Goal: Transaction & Acquisition: Register for event/course

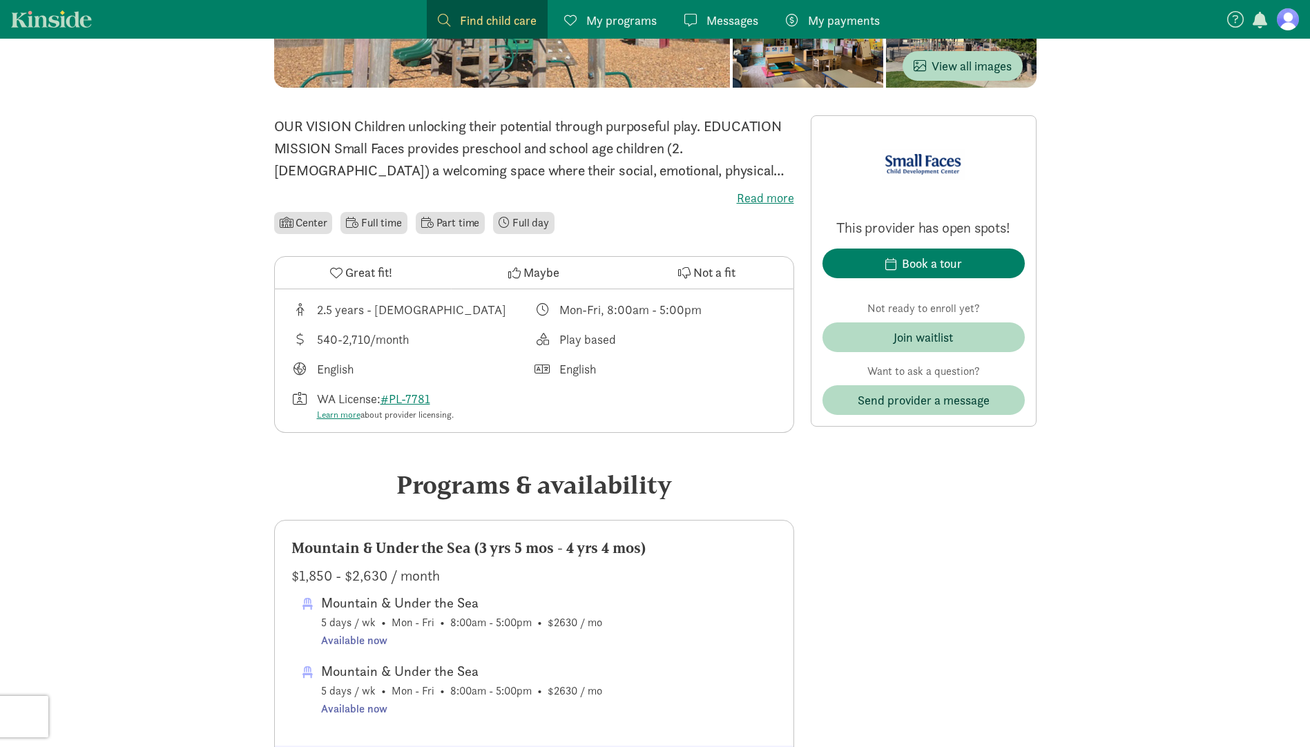
scroll to position [138, 0]
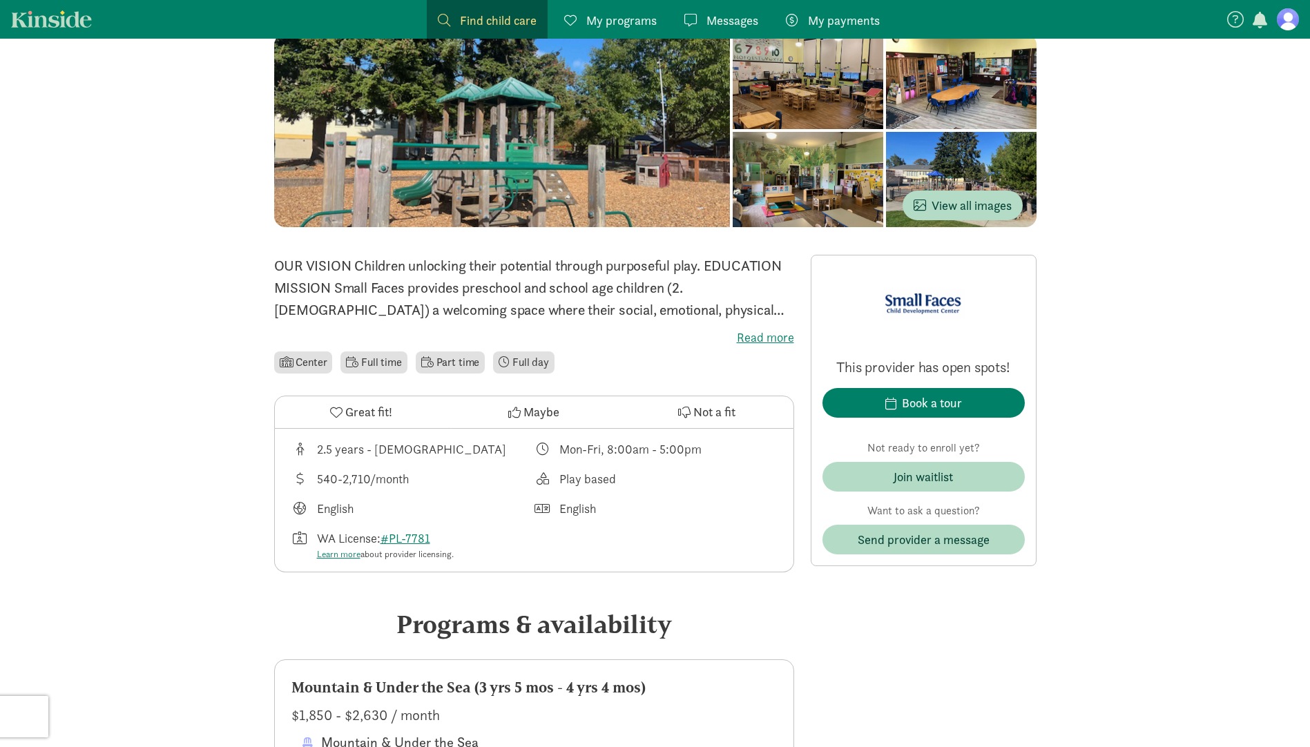
click at [458, 363] on li "Part time" at bounding box center [450, 363] width 69 height 22
drag, startPoint x: 458, startPoint y: 363, endPoint x: 387, endPoint y: 362, distance: 71.1
click at [387, 362] on li "Full time" at bounding box center [373, 363] width 66 height 22
click at [905, 474] on div "Join waitlist" at bounding box center [923, 477] width 59 height 19
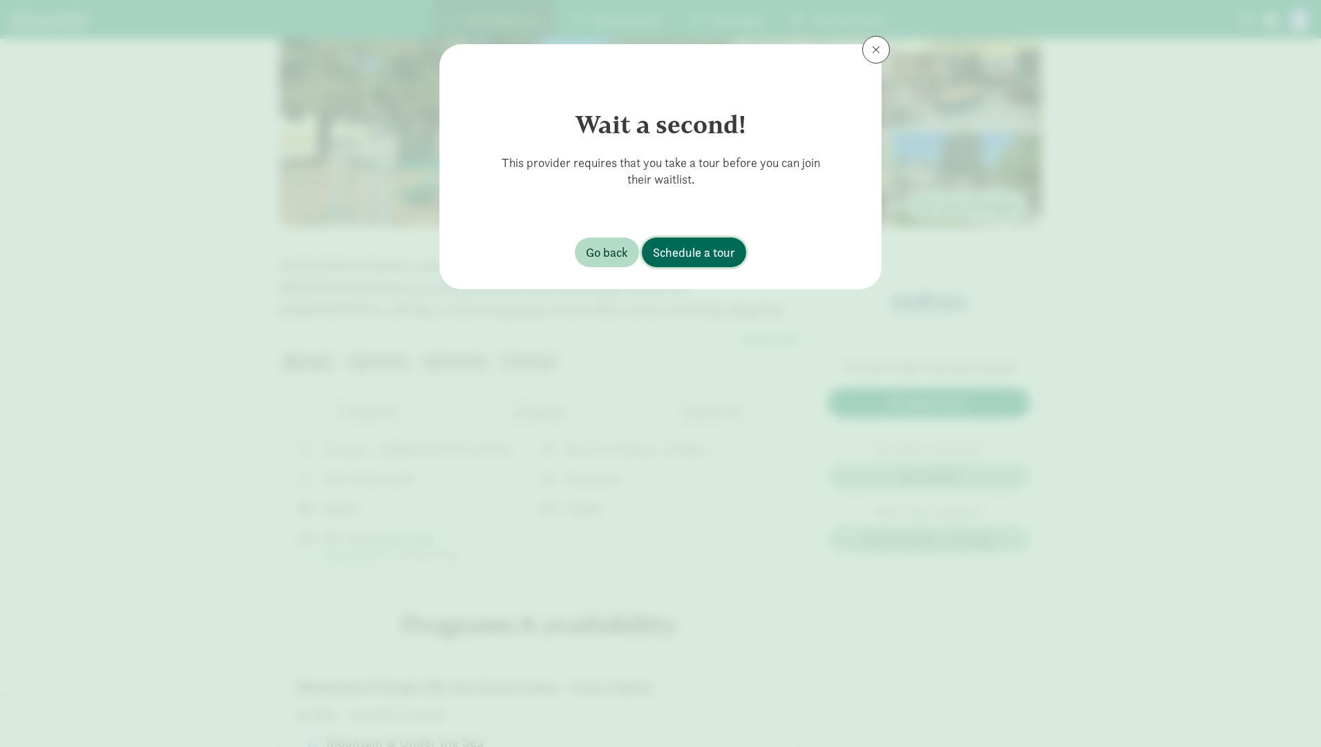
click at [694, 253] on span "Schedule a tour" at bounding box center [694, 252] width 82 height 19
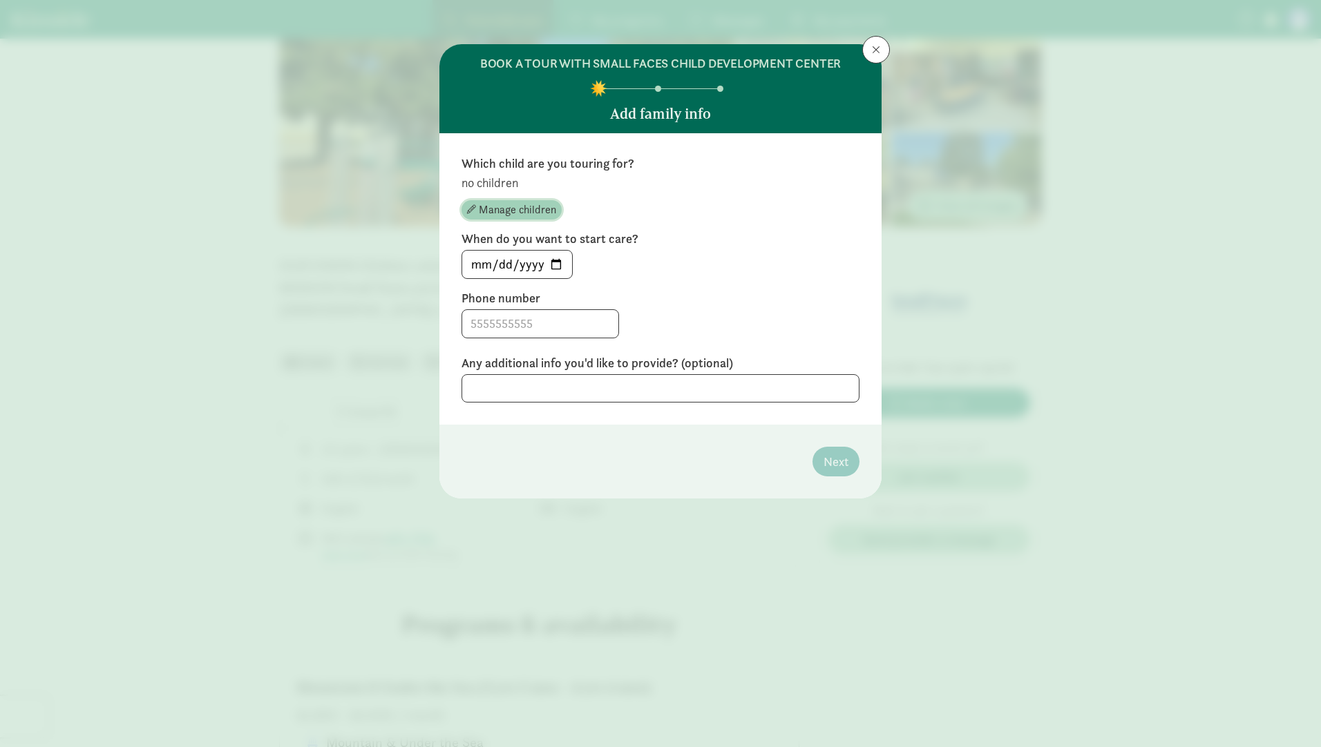
click at [500, 207] on span "Manage children" at bounding box center [517, 210] width 77 height 17
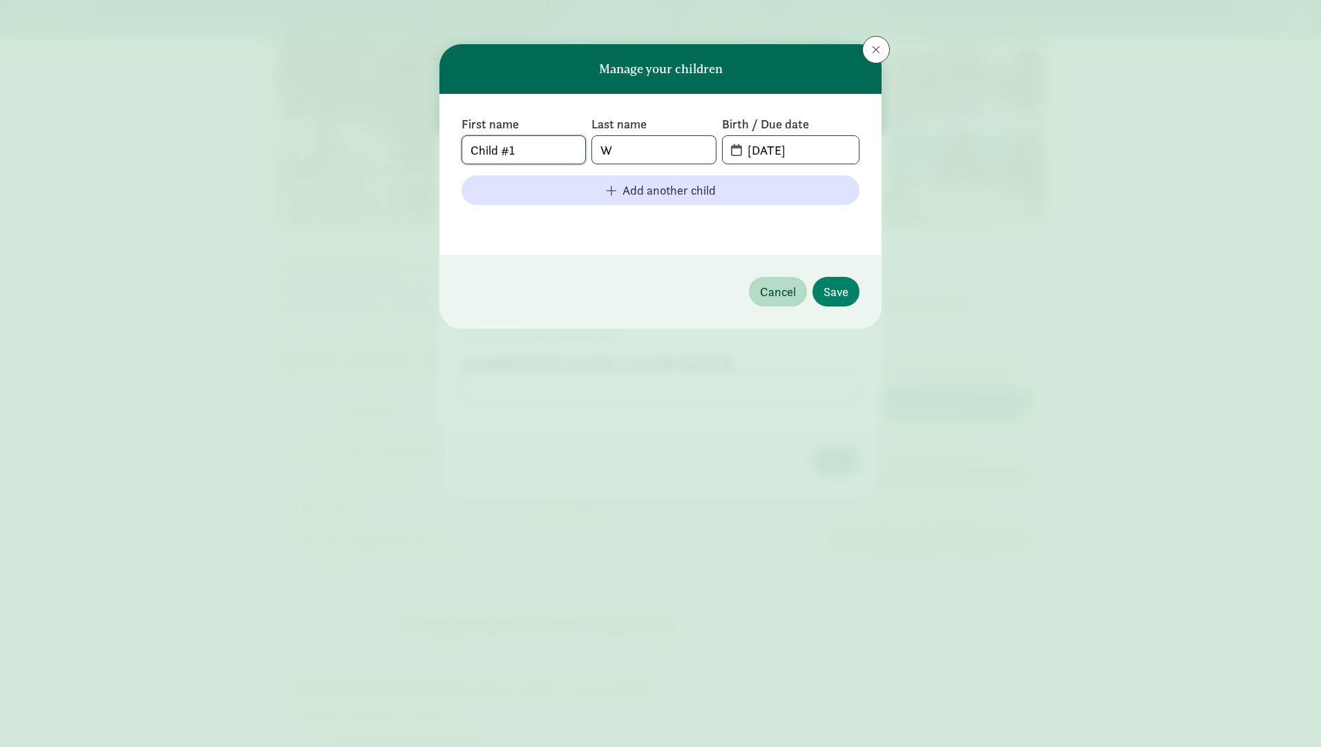
drag, startPoint x: 483, startPoint y: 156, endPoint x: 416, endPoint y: 157, distance: 66.3
click at [416, 157] on div "Manage your children First name Child #1 Last name W Birth / Due date [DATE] Ad…" at bounding box center [660, 373] width 1321 height 747
type input "Beau"
type input "Baden"
click at [776, 146] on input "[DATE]" at bounding box center [798, 150] width 119 height 28
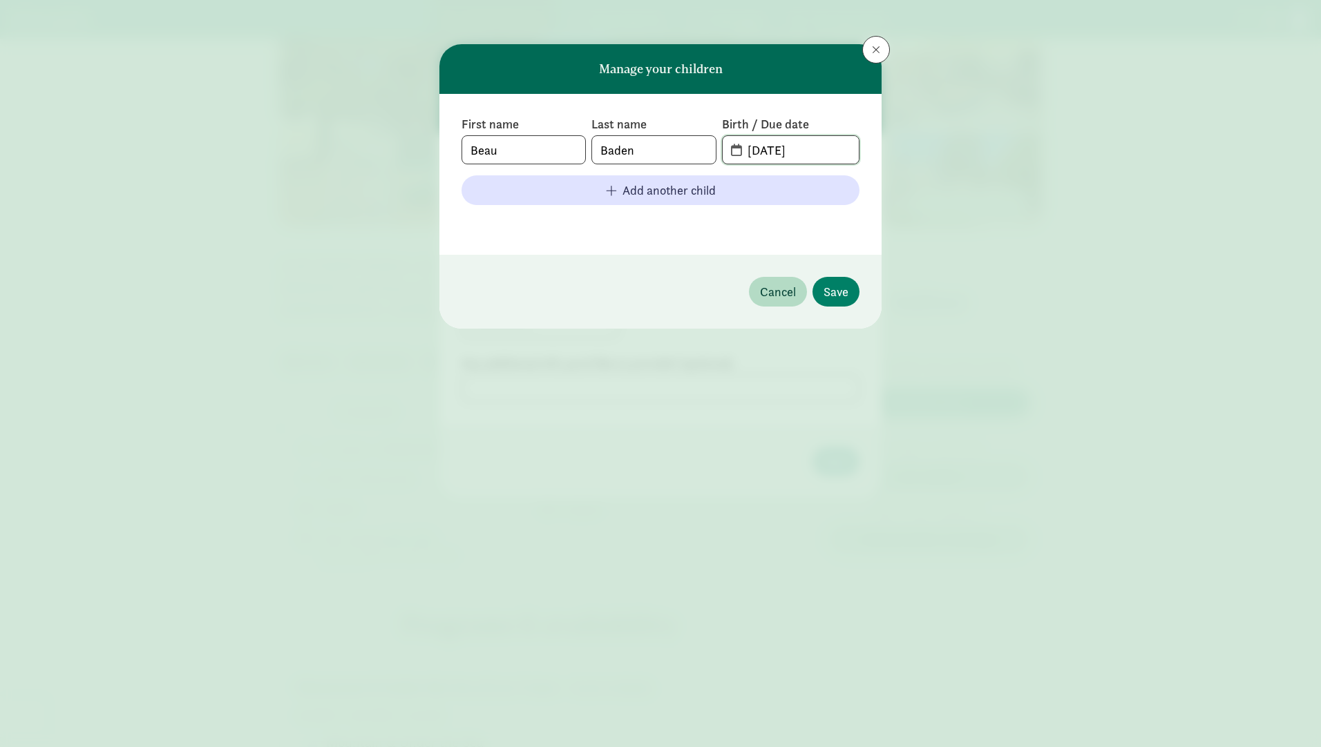
click at [820, 146] on input "[DATE]" at bounding box center [798, 150] width 119 height 28
click at [736, 150] on span "[DATE]" at bounding box center [790, 150] width 136 height 28
click at [735, 151] on span "[DATE]" at bounding box center [790, 150] width 136 height 28
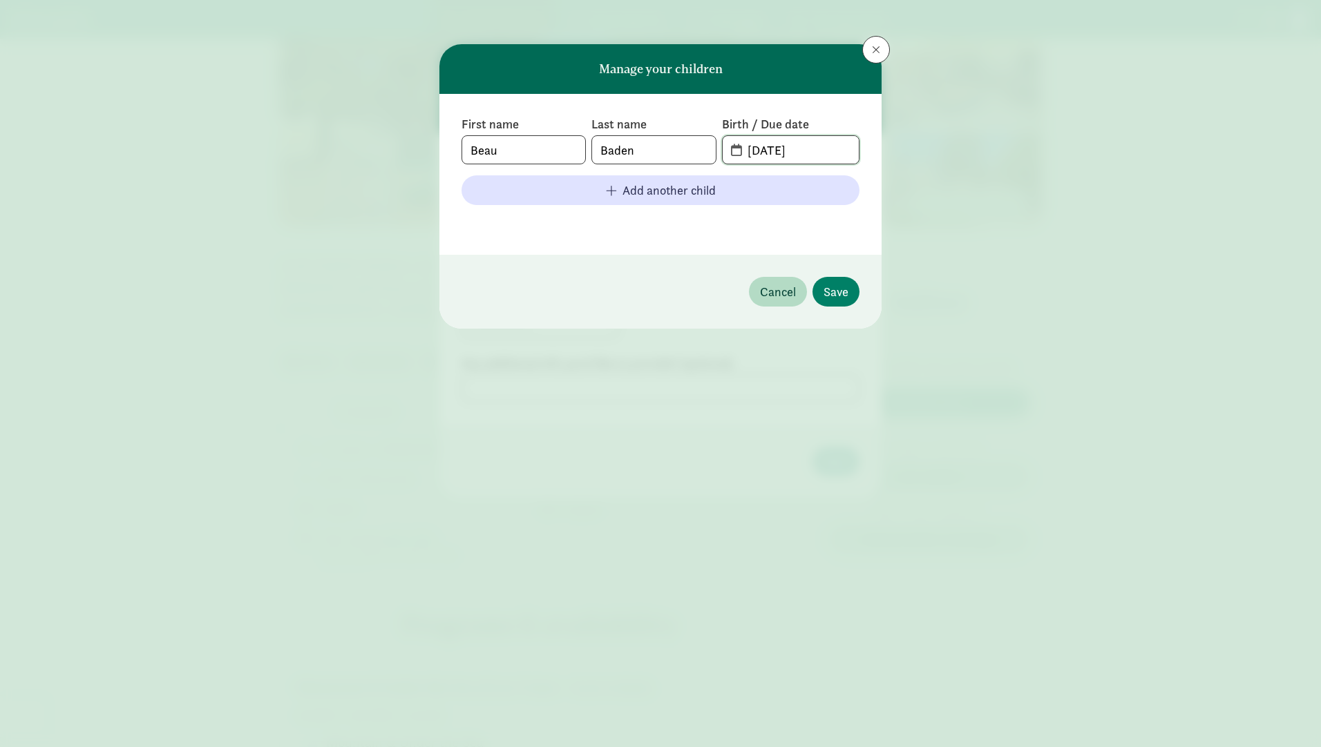
drag, startPoint x: 812, startPoint y: 151, endPoint x: 677, endPoint y: 146, distance: 134.7
click at [677, 146] on div "First name [PERSON_NAME] Last name [PERSON_NAME] Birth / Due date [DATE]" at bounding box center [660, 140] width 398 height 48
type input "0"
type input "[DATE]"
click at [831, 294] on span "Save" at bounding box center [835, 291] width 25 height 19
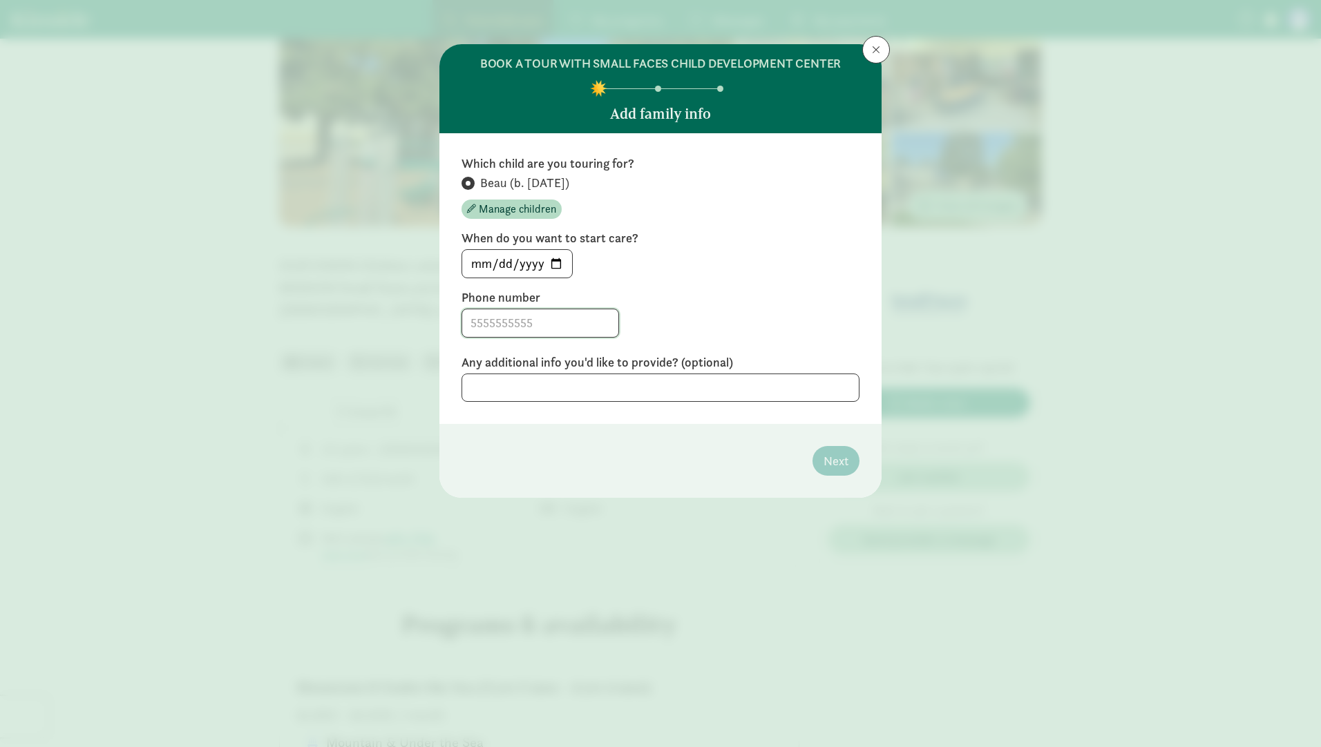
click at [511, 336] on input at bounding box center [540, 323] width 156 height 28
type input "4075063604"
click at [551, 267] on input "[DATE]" at bounding box center [517, 264] width 110 height 28
click at [515, 262] on input "[DATE]" at bounding box center [517, 264] width 110 height 28
click at [553, 261] on input "[DATE]" at bounding box center [517, 264] width 110 height 28
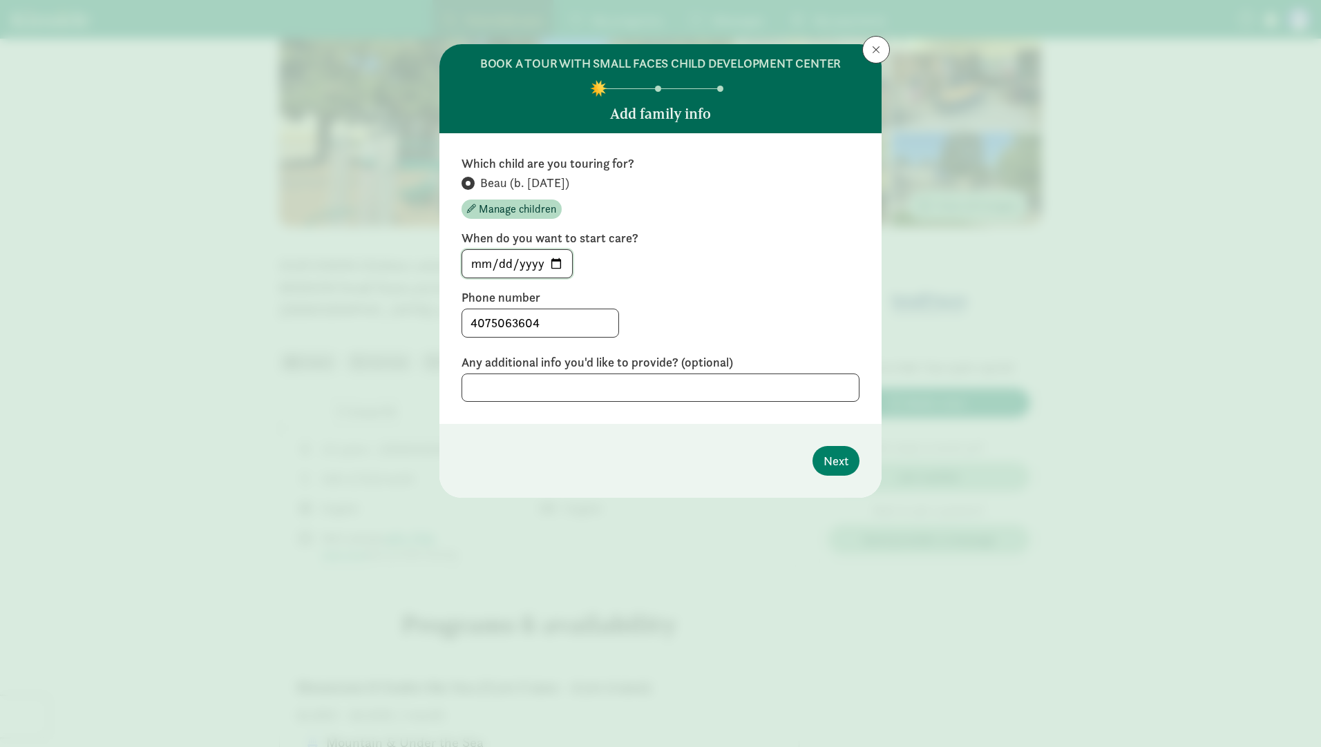
type input "[DATE]"
click at [832, 459] on span "Next" at bounding box center [835, 461] width 25 height 19
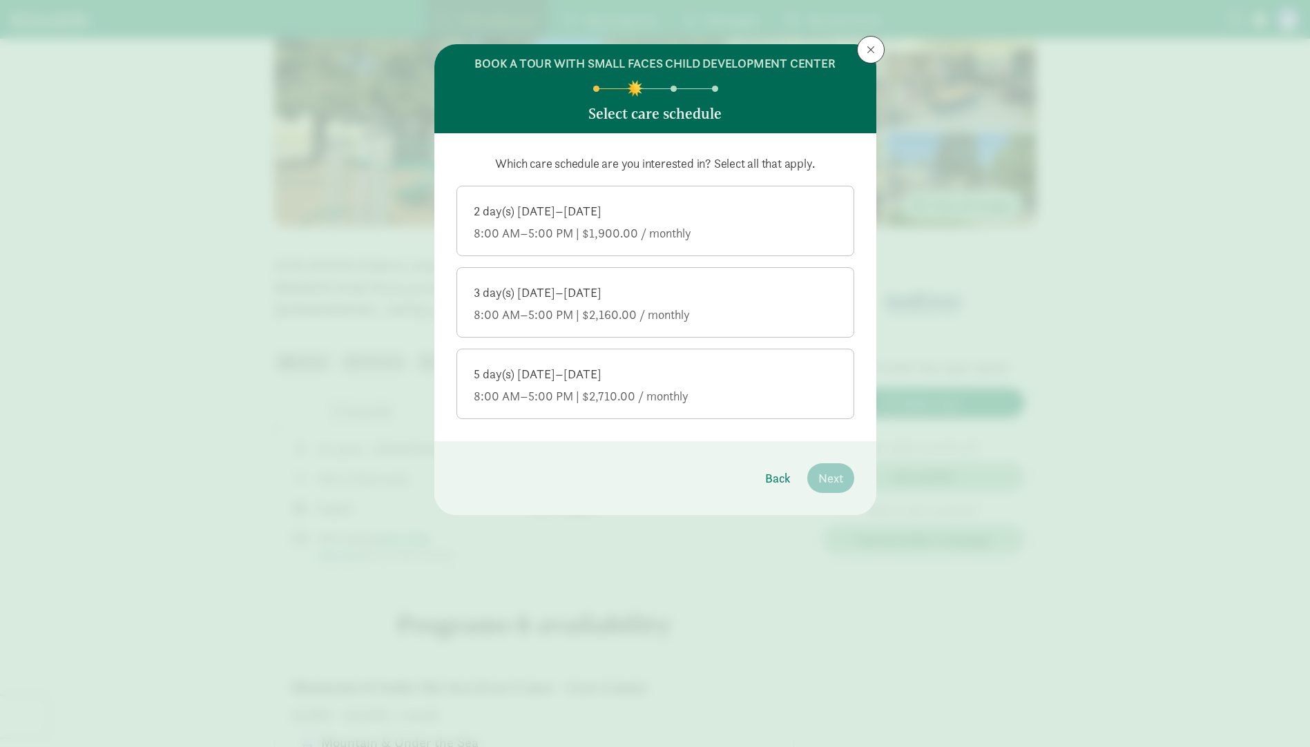
click at [581, 298] on div "3 day(s) [DATE]–[DATE]" at bounding box center [655, 293] width 363 height 17
click at [0, 0] on input "3 day(s) [DATE]–[DATE] 8:00 AM–5:00 PM | $2,160.00 / monthly" at bounding box center [0, 0] width 0 height 0
click at [844, 474] on button "Next" at bounding box center [830, 478] width 47 height 30
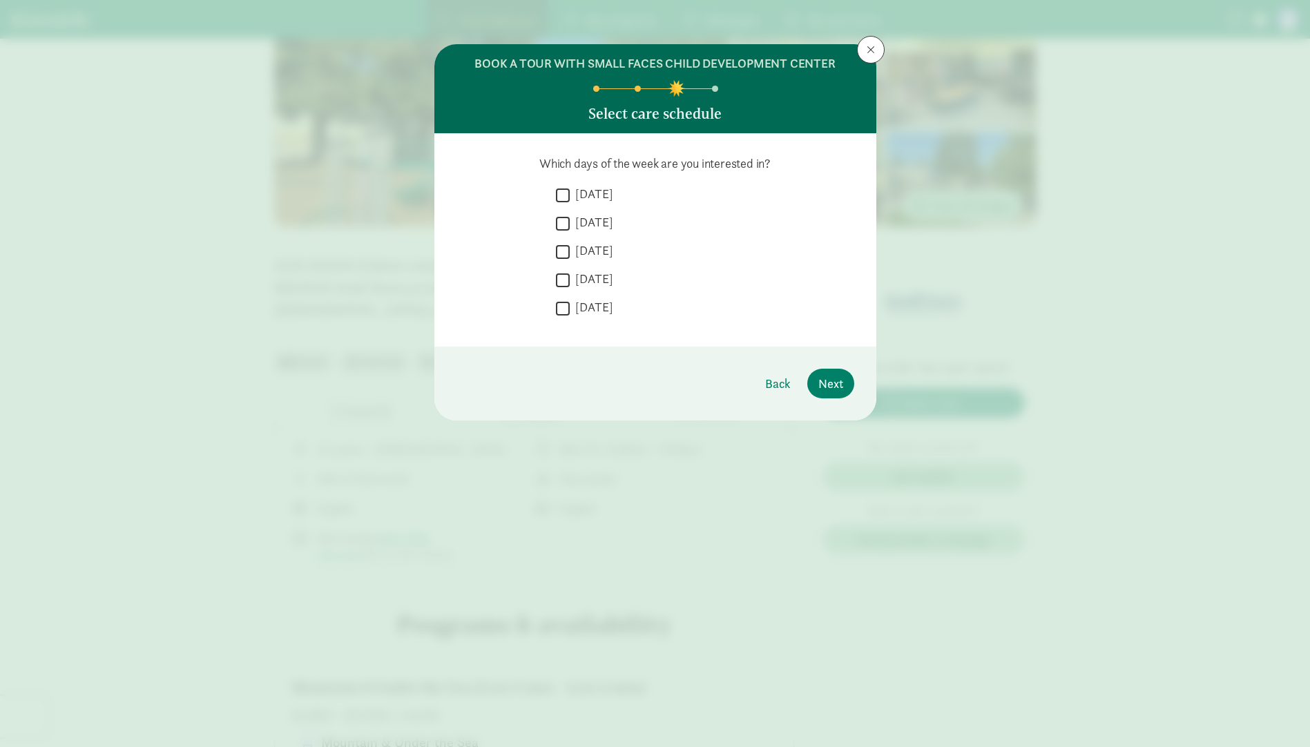
click at [565, 244] on input "[DATE]" at bounding box center [563, 251] width 14 height 19
checkbox input "true"
drag, startPoint x: 565, startPoint y: 273, endPoint x: 570, endPoint y: 312, distance: 39.1
click at [565, 275] on input "[DATE]" at bounding box center [563, 280] width 14 height 19
checkbox input "true"
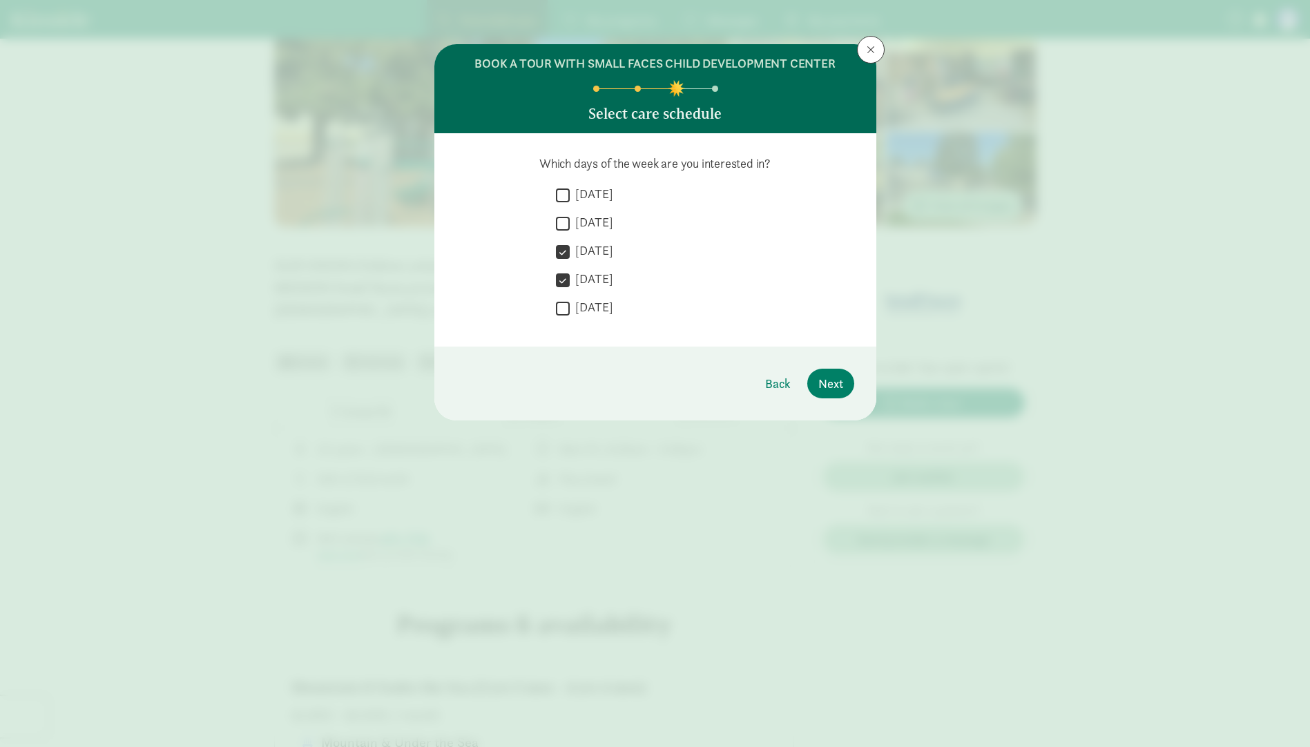
click at [561, 305] on input "[DATE]" at bounding box center [563, 308] width 14 height 19
checkbox input "true"
click at [843, 388] on span "Next" at bounding box center [830, 383] width 25 height 19
